Goal: Task Accomplishment & Management: Use online tool/utility

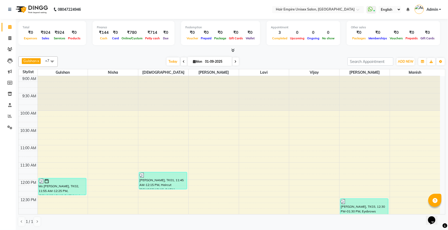
click at [232, 50] on icon at bounding box center [232, 50] width 3 height 4
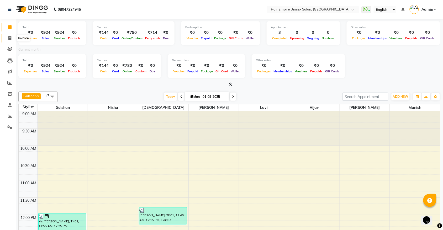
click at [9, 37] on icon at bounding box center [9, 38] width 3 height 4
select select "service"
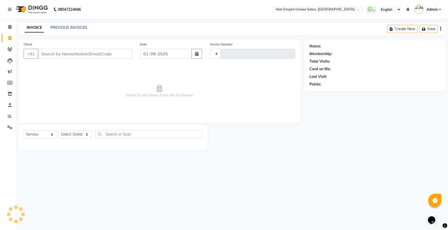
type input "1867"
select select "5055"
click at [10, 116] on icon at bounding box center [10, 116] width 4 height 4
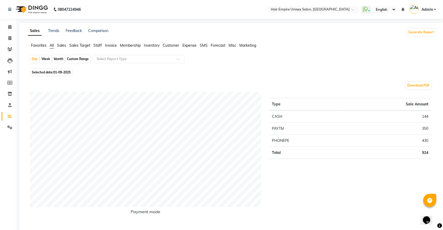
click at [61, 60] on div "Month" at bounding box center [58, 58] width 12 height 7
select select "9"
select select "2025"
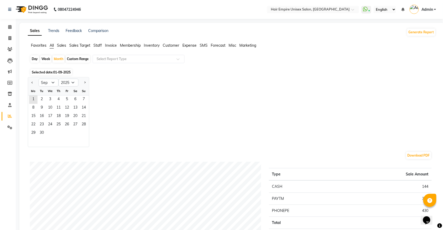
click at [63, 47] on span "Sales" at bounding box center [61, 45] width 9 height 5
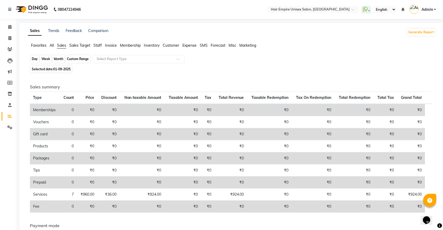
click at [61, 59] on div "Month" at bounding box center [58, 58] width 12 height 7
select select "9"
select select "2025"
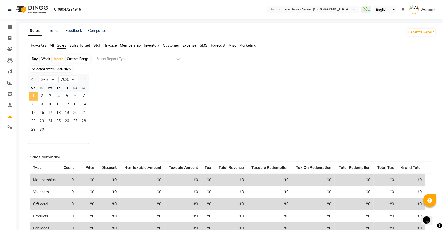
click at [29, 98] on span "1" at bounding box center [33, 96] width 8 height 8
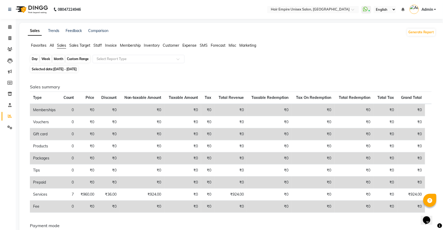
click at [55, 59] on div "Month" at bounding box center [58, 58] width 12 height 7
select select "9"
select select "2025"
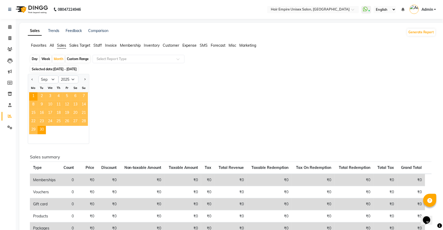
click at [29, 80] on div at bounding box center [33, 79] width 10 height 8
click at [30, 79] on button "Previous month" at bounding box center [32, 79] width 4 height 8
select select "8"
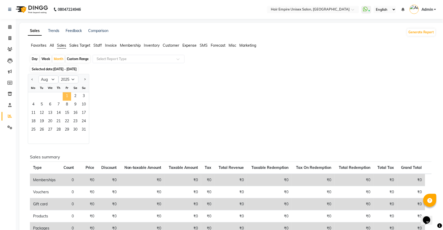
click at [64, 97] on span "1" at bounding box center [67, 96] width 8 height 8
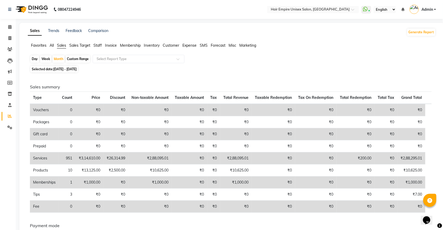
click at [96, 46] on span "Staff" at bounding box center [97, 45] width 8 height 5
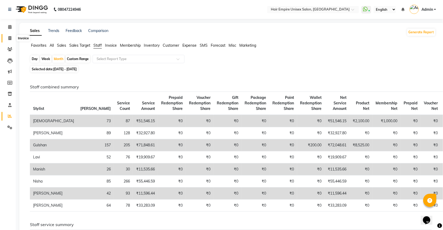
click at [11, 40] on icon at bounding box center [9, 38] width 3 height 4
select select "5055"
select select "service"
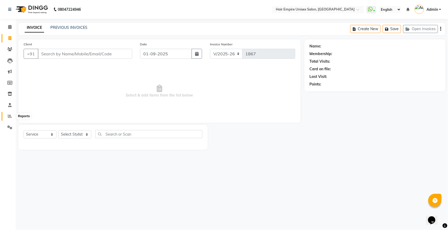
click at [9, 116] on icon at bounding box center [10, 116] width 4 height 4
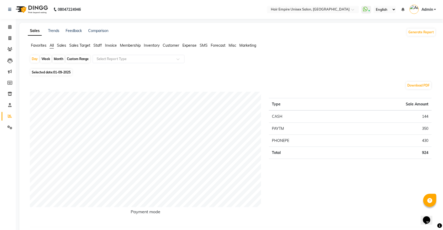
click at [61, 45] on span "Sales" at bounding box center [61, 45] width 9 height 5
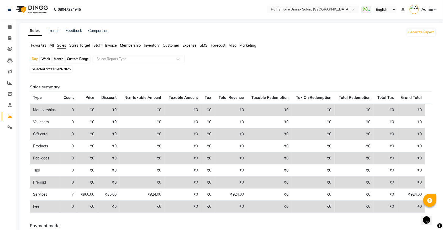
click at [58, 60] on div "Month" at bounding box center [58, 58] width 12 height 7
select select "9"
select select "2025"
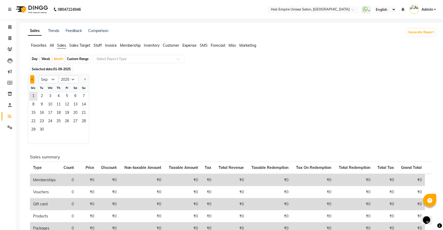
click at [31, 80] on button "Previous month" at bounding box center [32, 79] width 4 height 8
select select "8"
click at [70, 97] on span "1" at bounding box center [67, 96] width 8 height 8
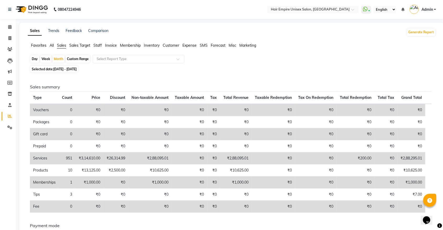
click at [95, 46] on span "Staff" at bounding box center [97, 45] width 8 height 5
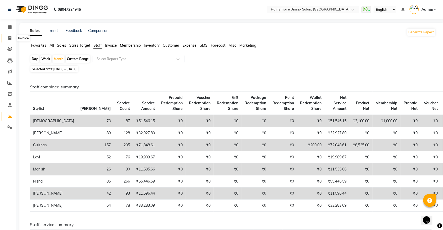
click at [8, 40] on span at bounding box center [9, 38] width 9 height 6
select select "service"
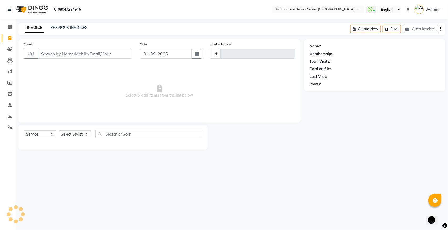
type input "1867"
select select "5055"
